Goal: Task Accomplishment & Management: Use online tool/utility

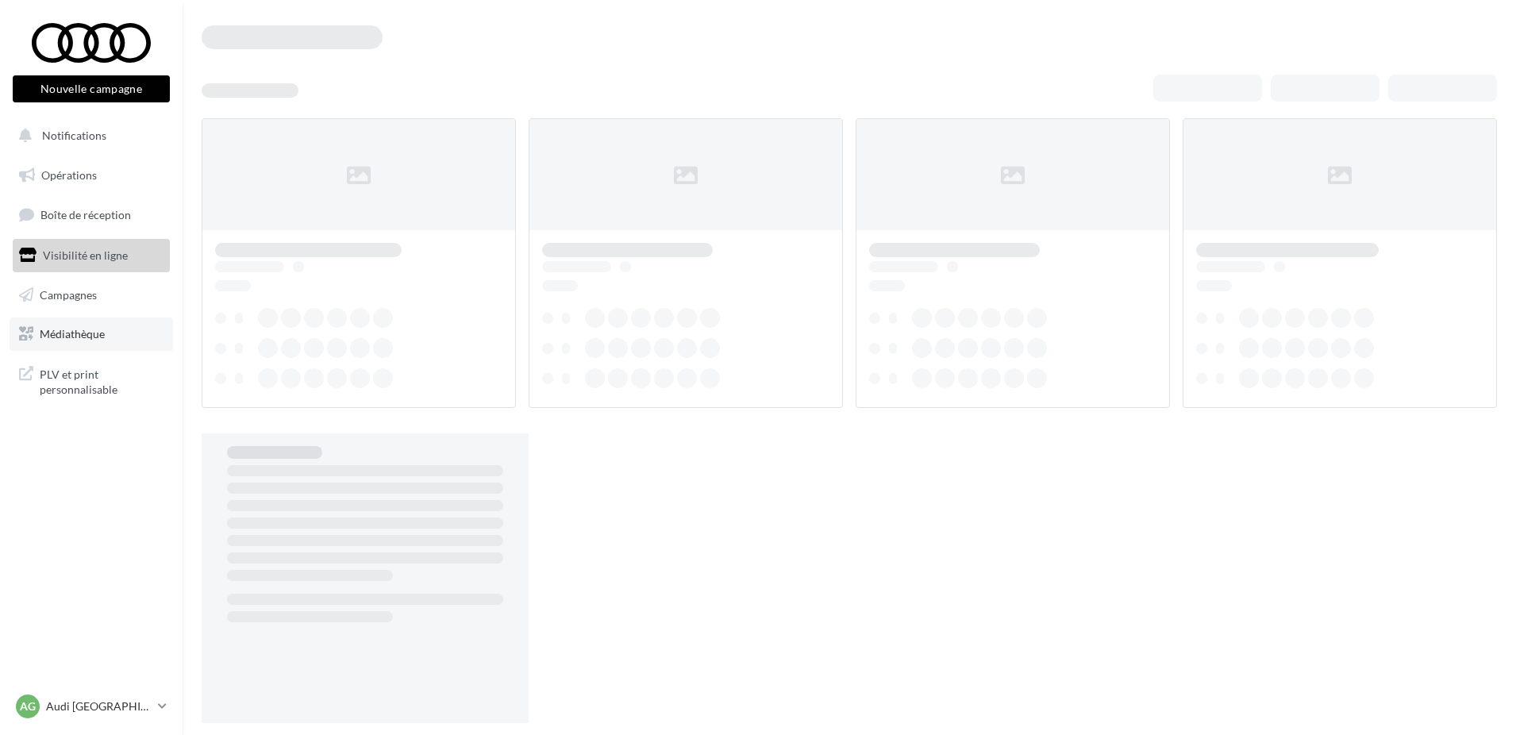
click at [56, 336] on span "Médiathèque" at bounding box center [72, 333] width 65 height 13
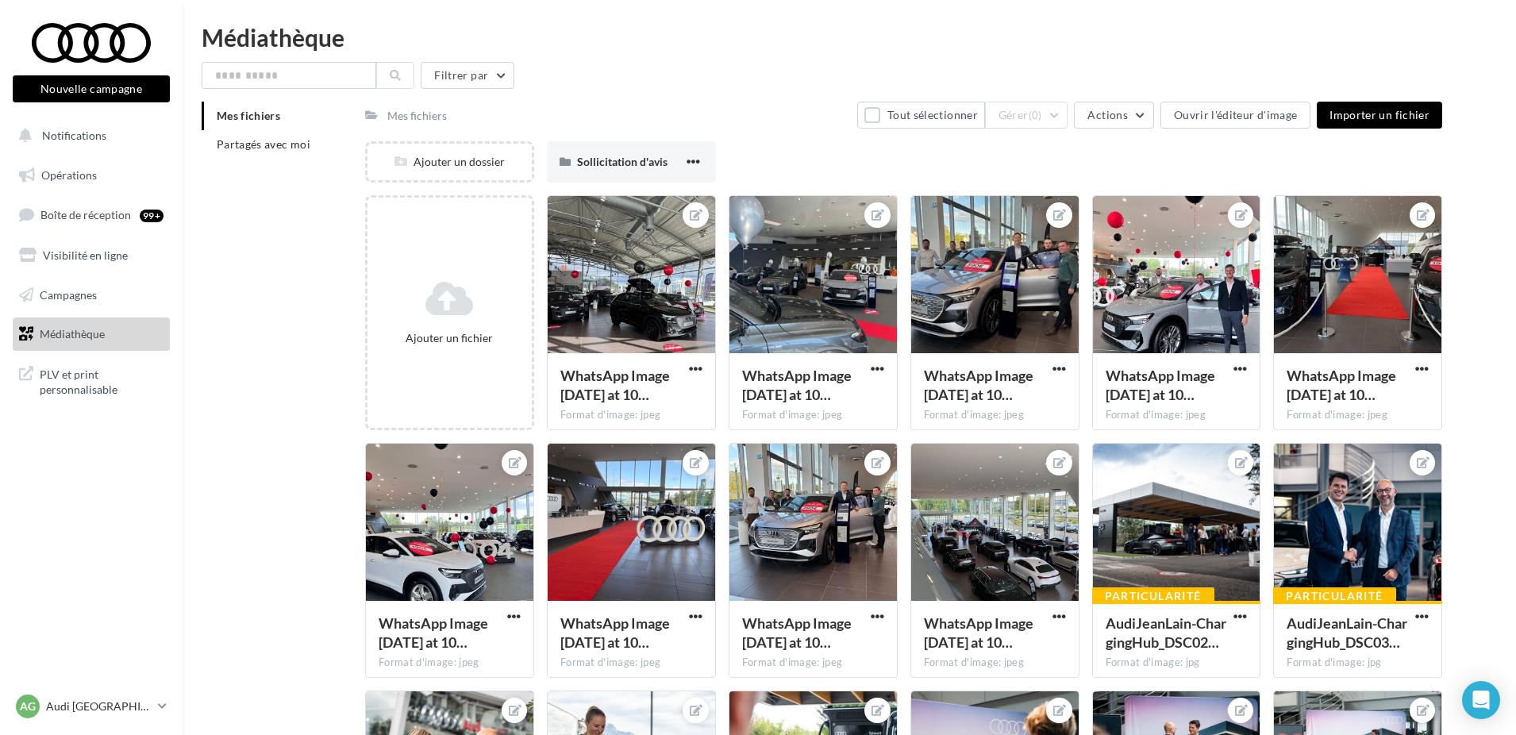
click at [106, 96] on button "Nouvelle campagne" at bounding box center [91, 88] width 157 height 27
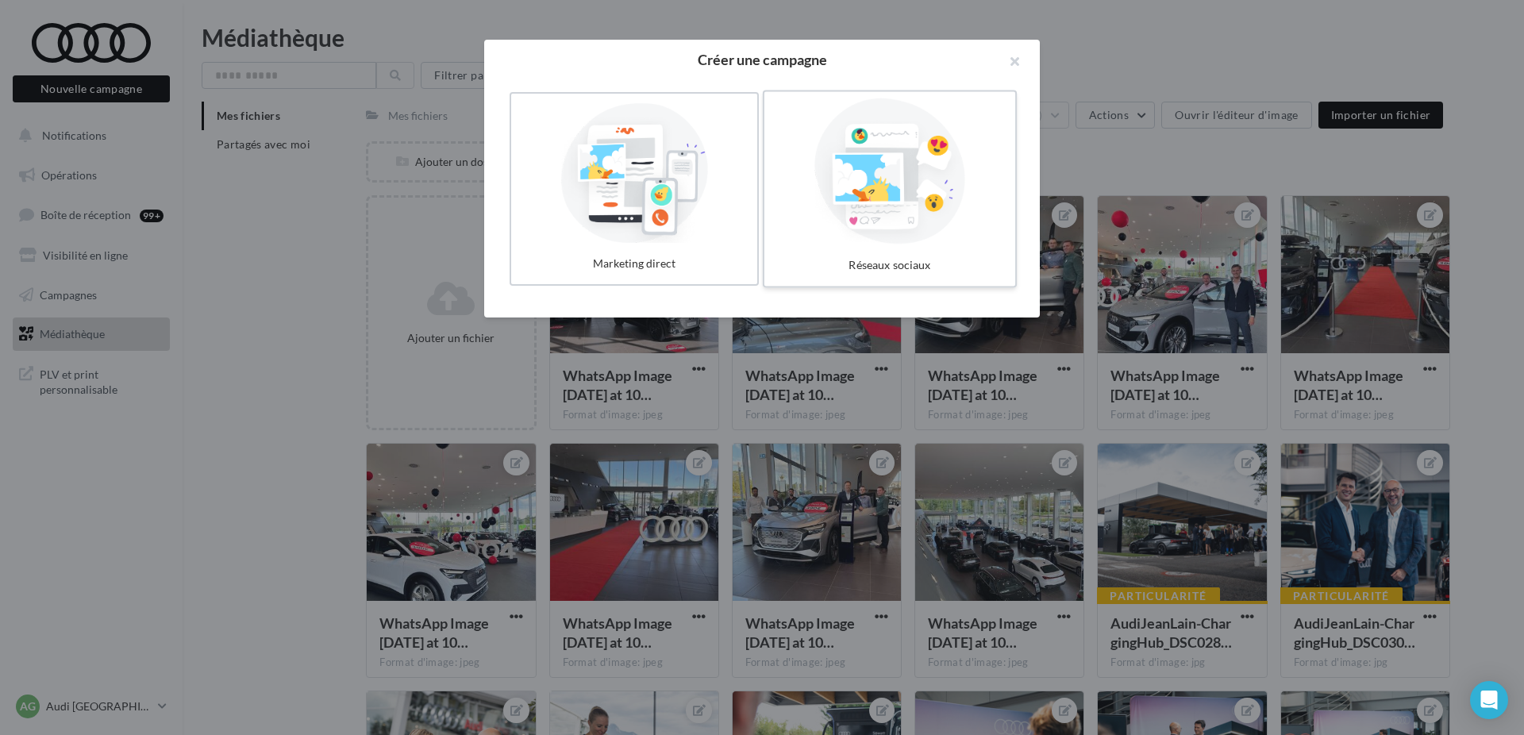
click at [944, 218] on div at bounding box center [890, 171] width 238 height 146
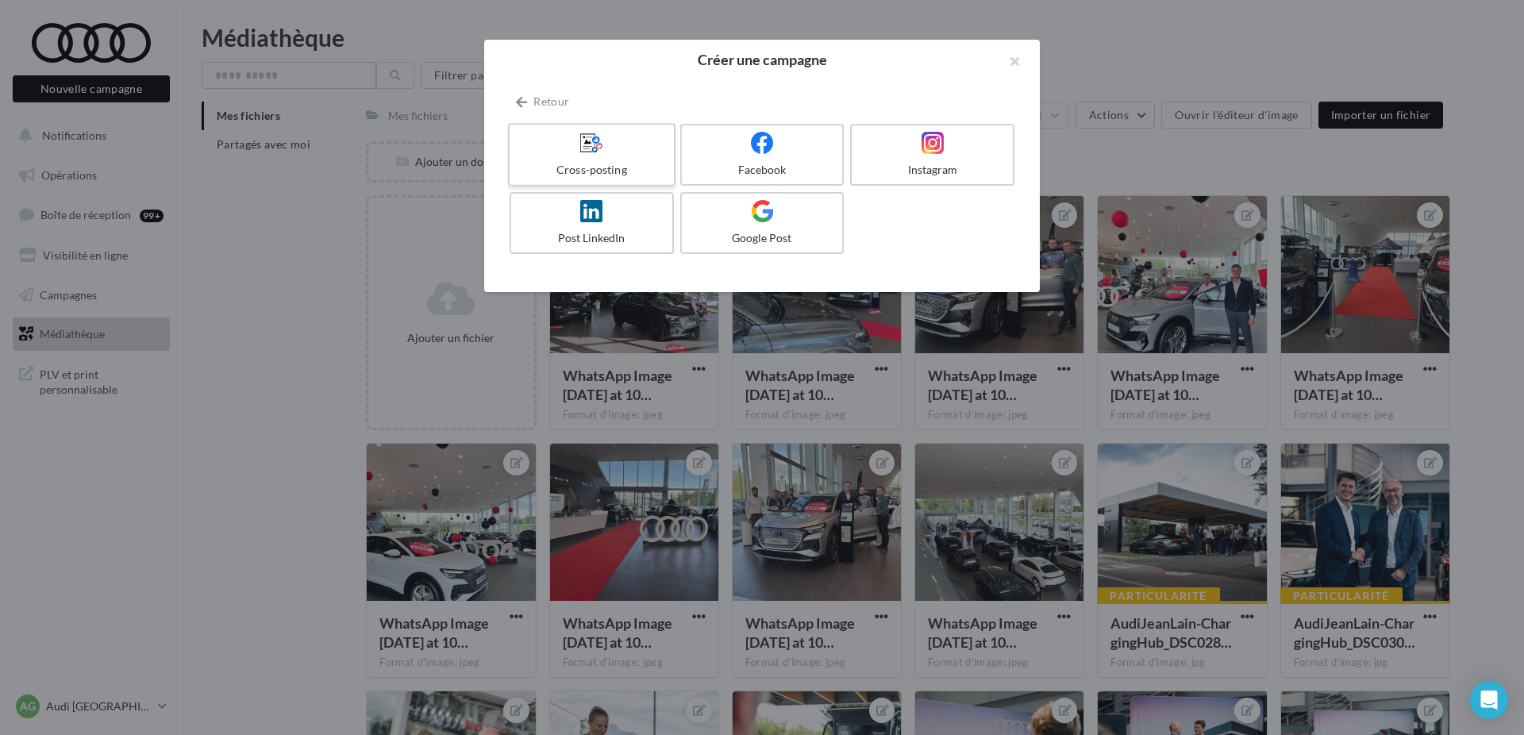
click at [632, 145] on div at bounding box center [591, 143] width 151 height 25
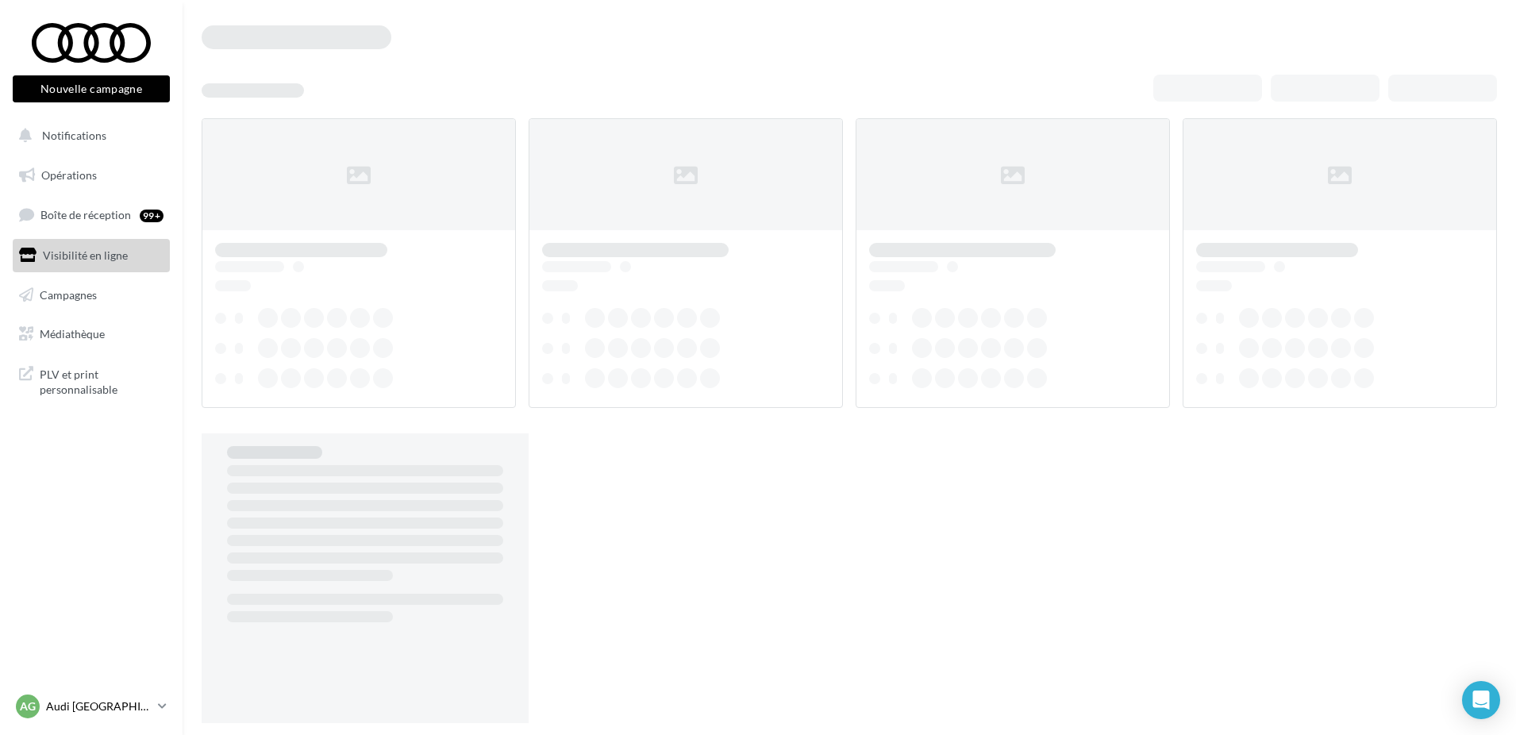
click at [145, 715] on div "AG Audi GRENOBLE audi-gren-tho" at bounding box center [84, 706] width 136 height 24
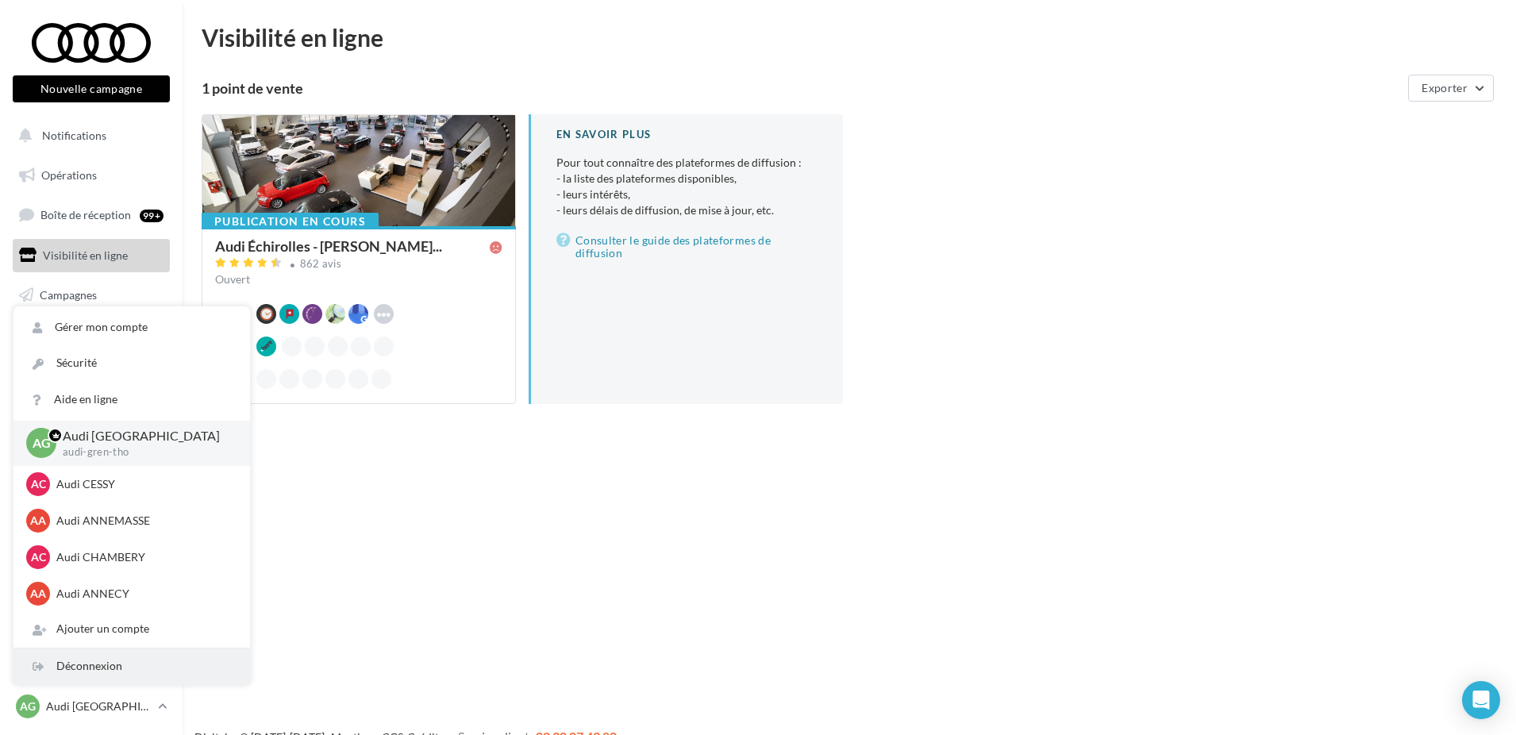
click at [111, 667] on div "Déconnexion" at bounding box center [131, 666] width 236 height 36
